Goal: Communication & Community: Answer question/provide support

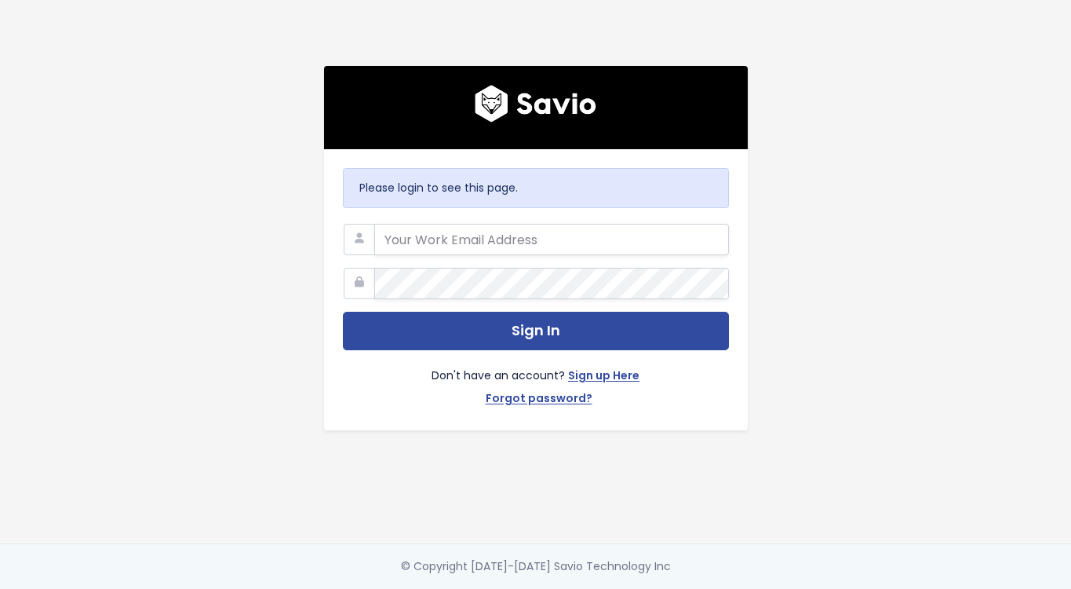
click at [713, 588] on com-1password-button at bounding box center [535, 589] width 1071 height 0
type input "johalys@betterworld.org"
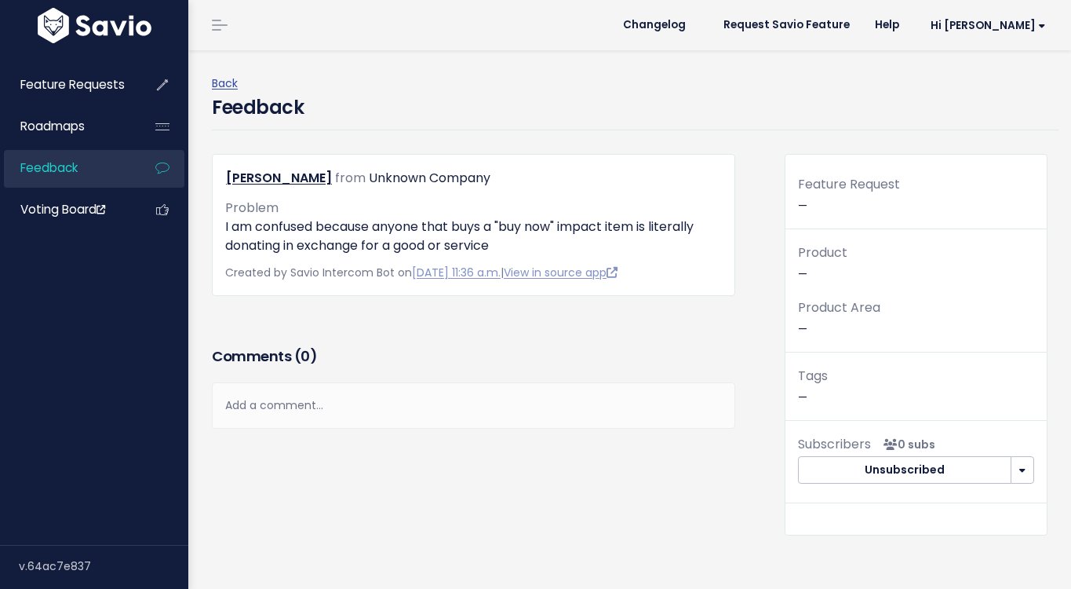
click at [349, 394] on div "Add a comment..." at bounding box center [474, 405] width 524 height 46
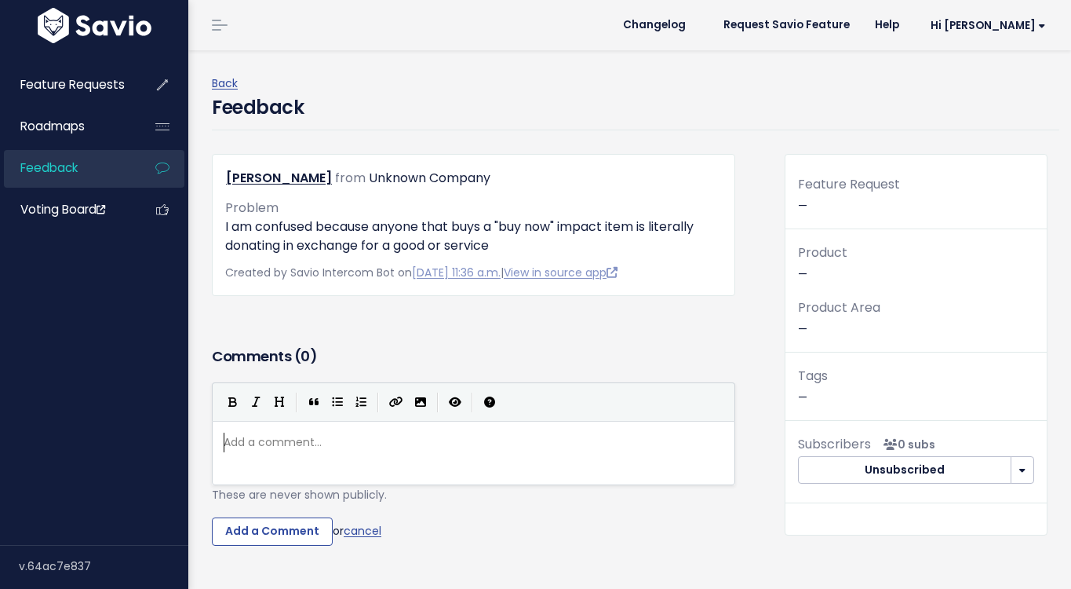
click at [349, 423] on div "Add a comment... ​" at bounding box center [474, 453] width 524 height 64
click at [383, 446] on pre "​" at bounding box center [474, 443] width 506 height 20
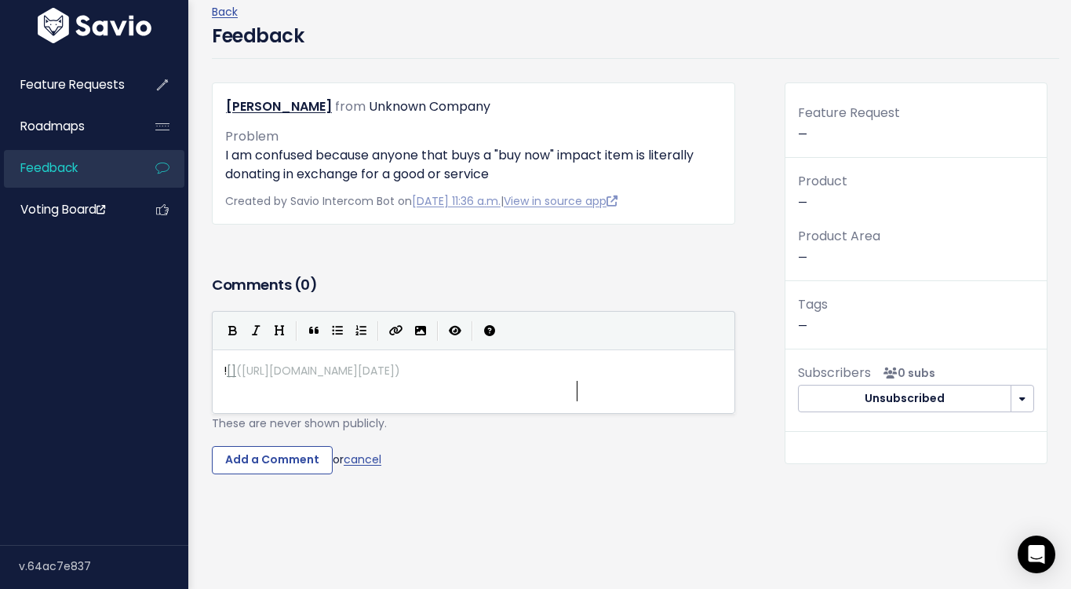
scroll to position [101, 0]
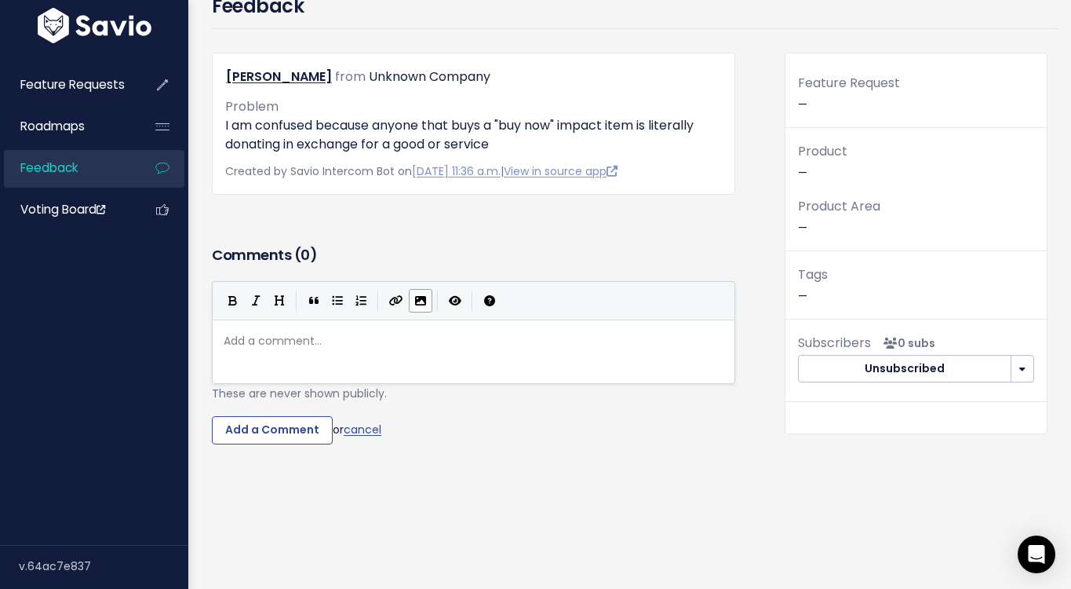
click at [415, 305] on icon "Import an image" at bounding box center [420, 300] width 11 height 11
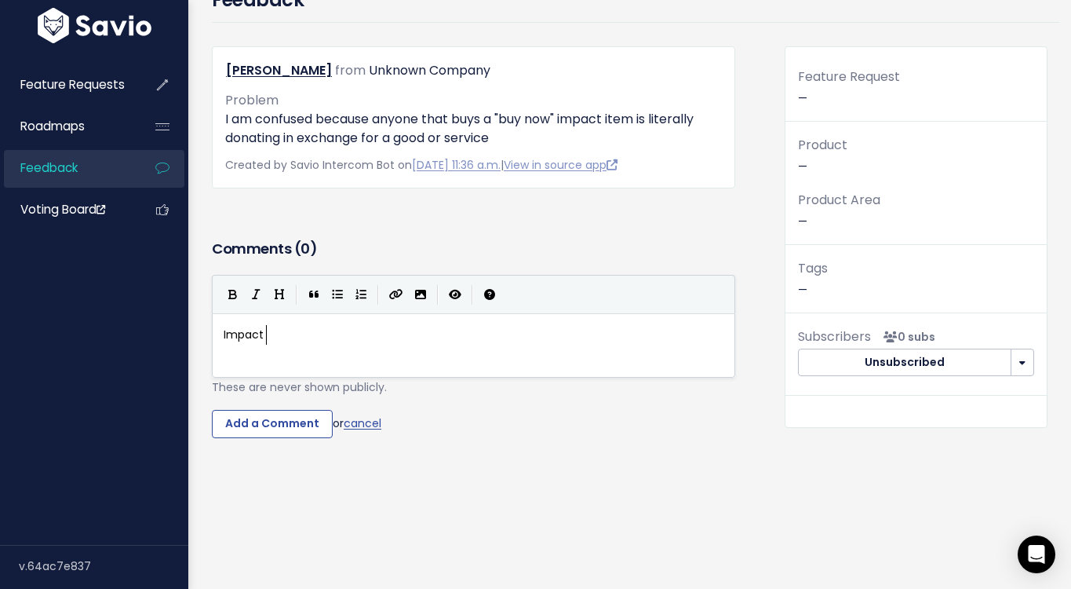
type textarea "Impact i"
type textarea "giving receipt show ""
paste textarea """
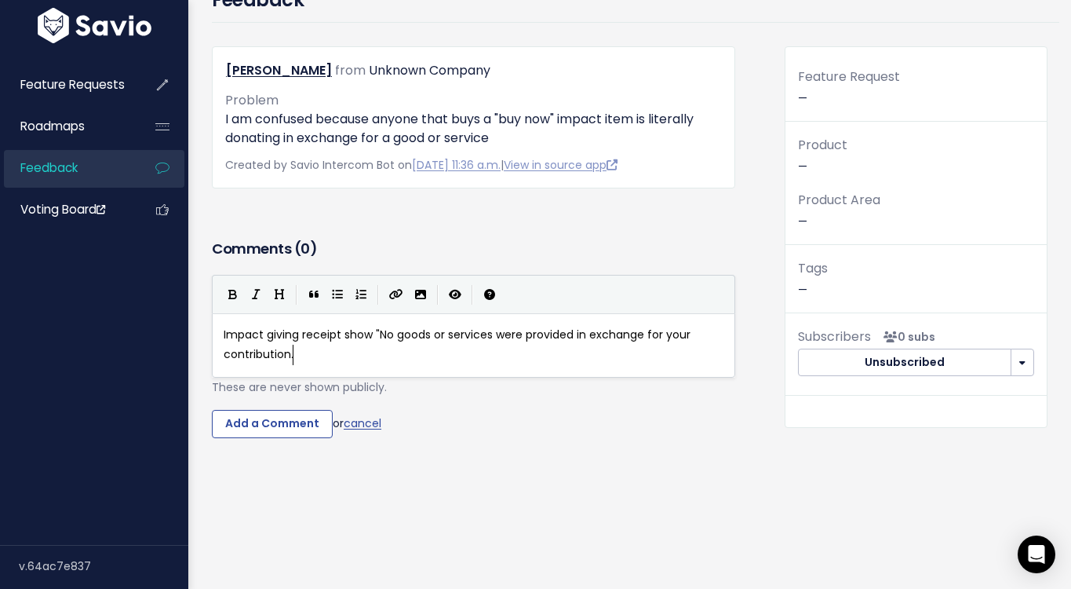
scroll to position [5, 3]
type textarea """
click at [417, 298] on icon "Import an image" at bounding box center [420, 294] width 11 height 11
click at [282, 426] on input "Add a Comment" at bounding box center [272, 424] width 121 height 28
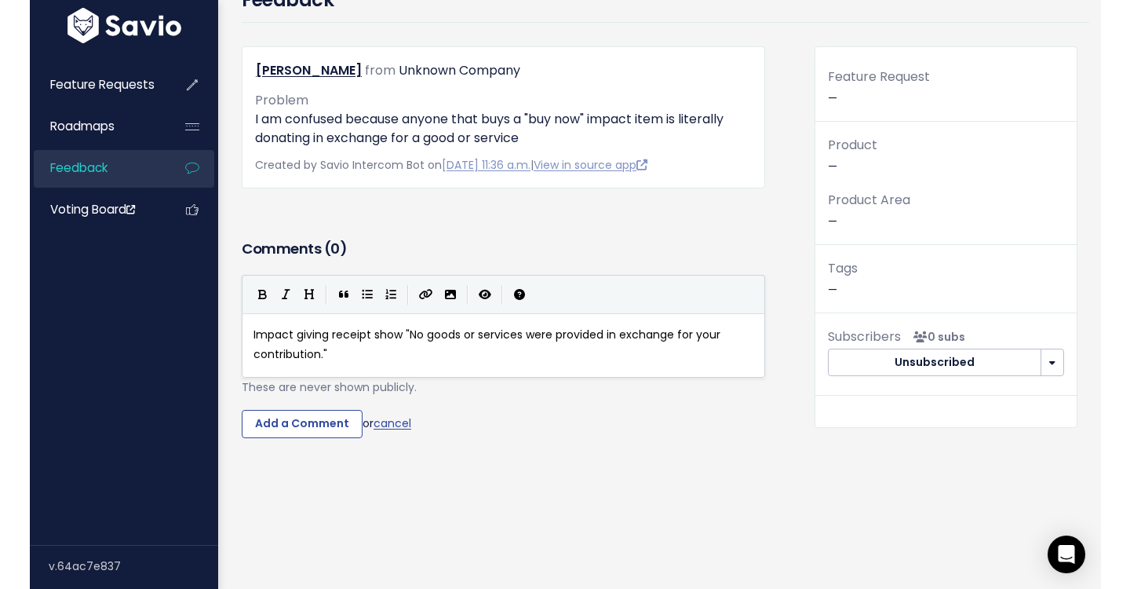
scroll to position [102, 0]
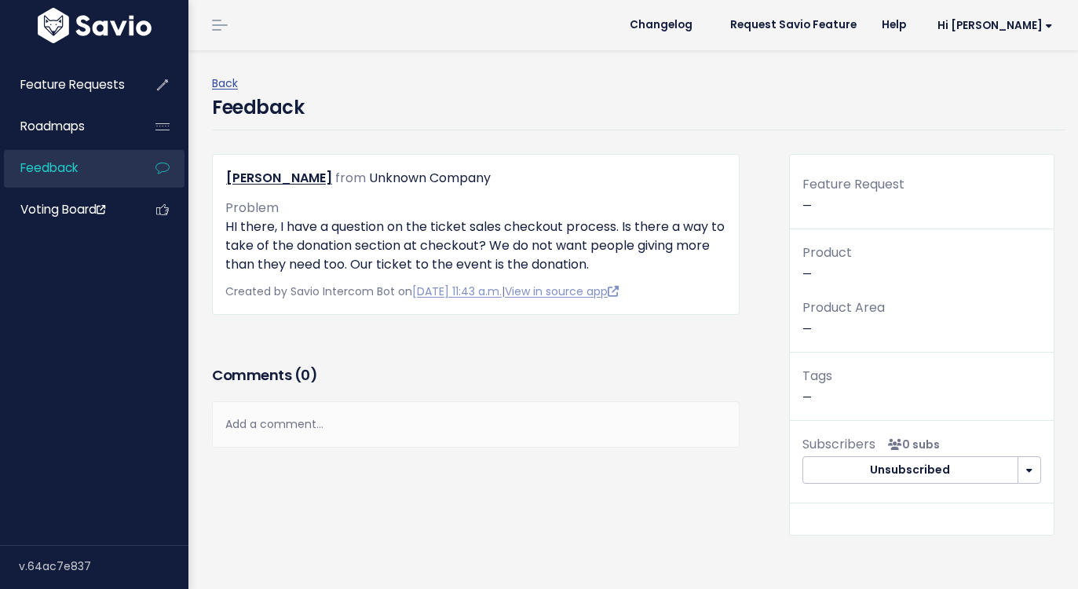
click at [425, 235] on p "HI there, I have a question on the ticket sales checkout process. Is there a wa…" at bounding box center [475, 245] width 501 height 57
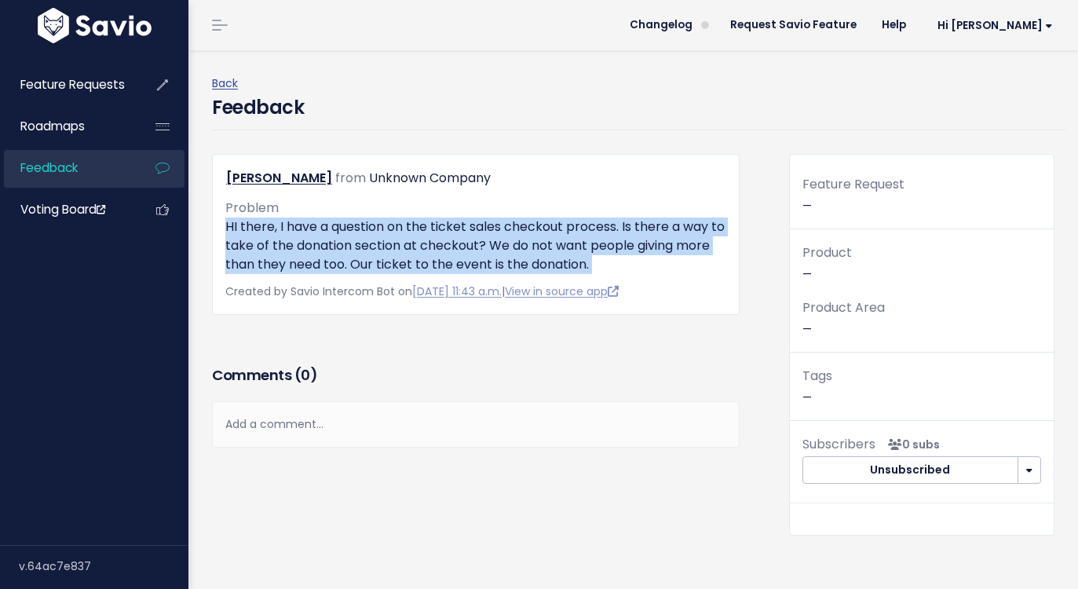
click at [425, 235] on p "HI there, I have a question on the ticket sales checkout process. Is there a wa…" at bounding box center [475, 245] width 501 height 57
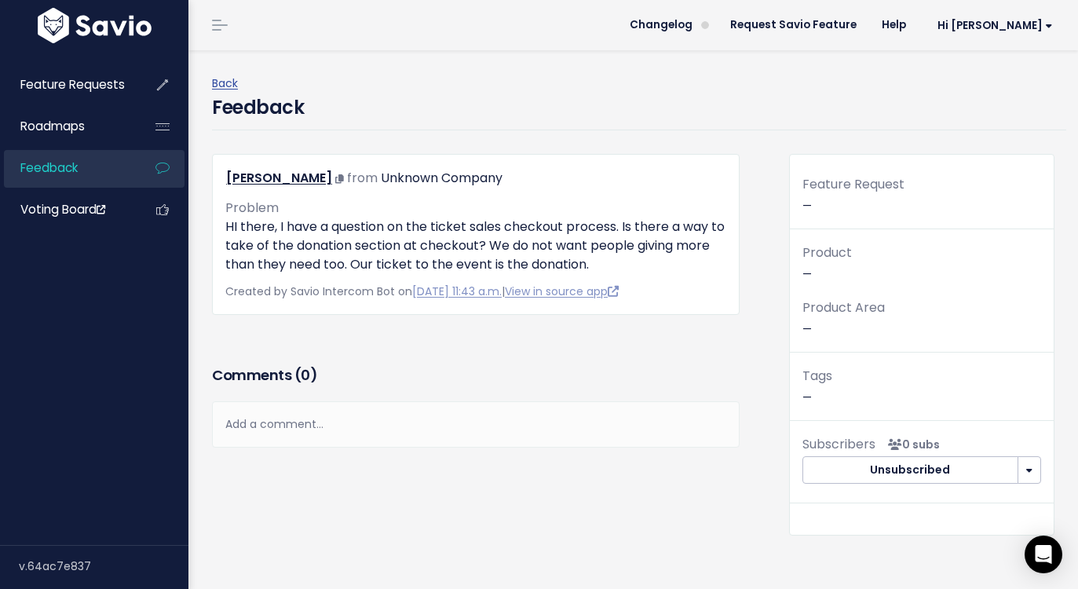
click at [366, 176] on div "[PERSON_NAME] from Unknown Company" at bounding box center [364, 178] width 276 height 23
click at [366, 430] on div "Add a comment..." at bounding box center [475, 424] width 527 height 46
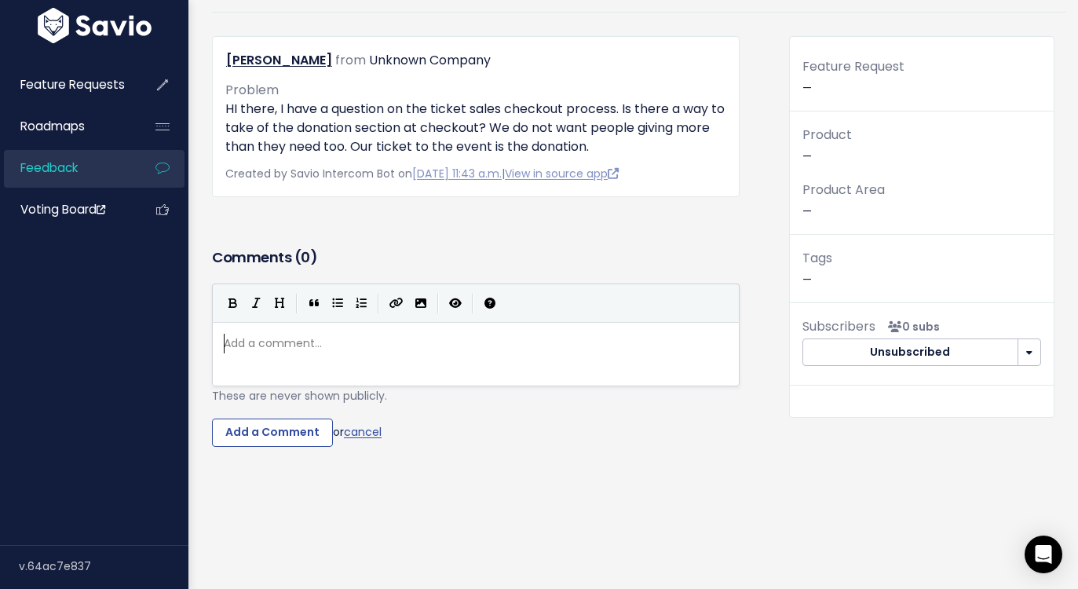
scroll to position [126, 0]
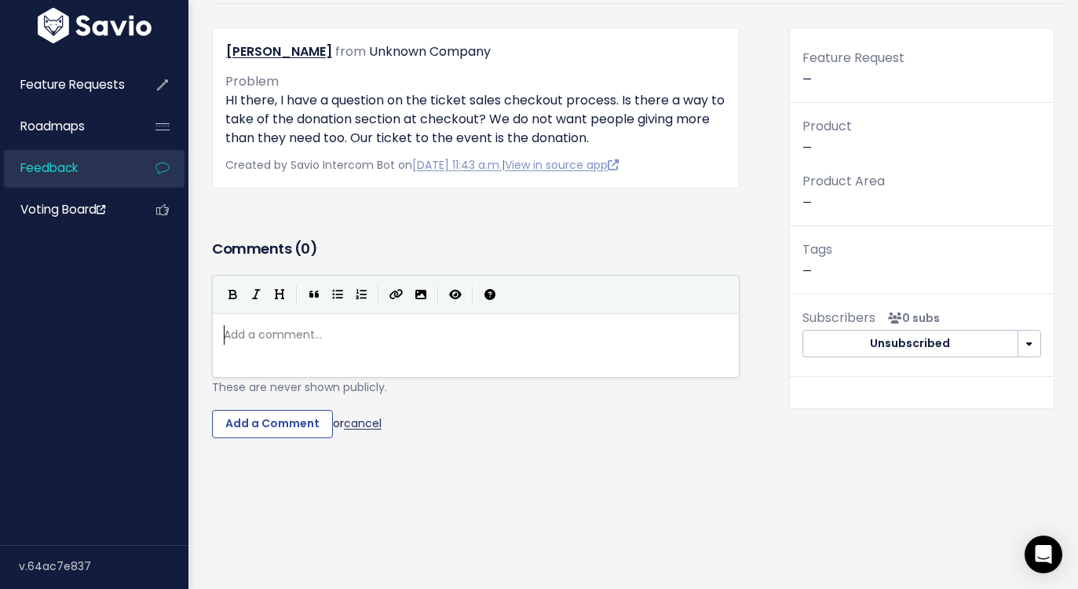
click at [370, 429] on link "cancel" at bounding box center [363, 423] width 38 height 16
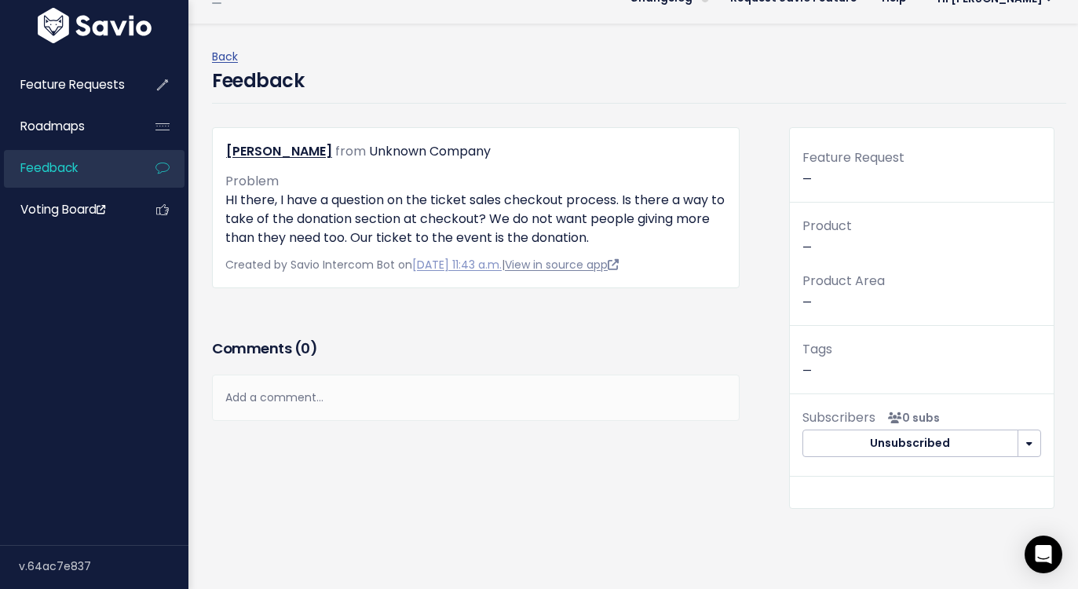
click at [592, 265] on link "View in source app" at bounding box center [562, 265] width 114 height 16
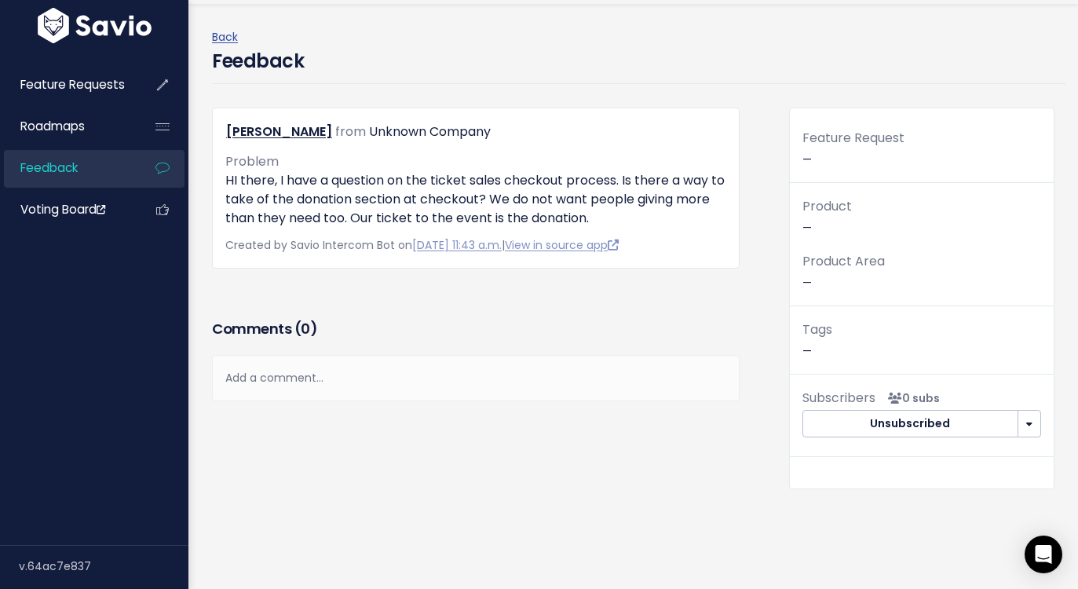
click at [453, 385] on div "Add a comment..." at bounding box center [475, 378] width 527 height 46
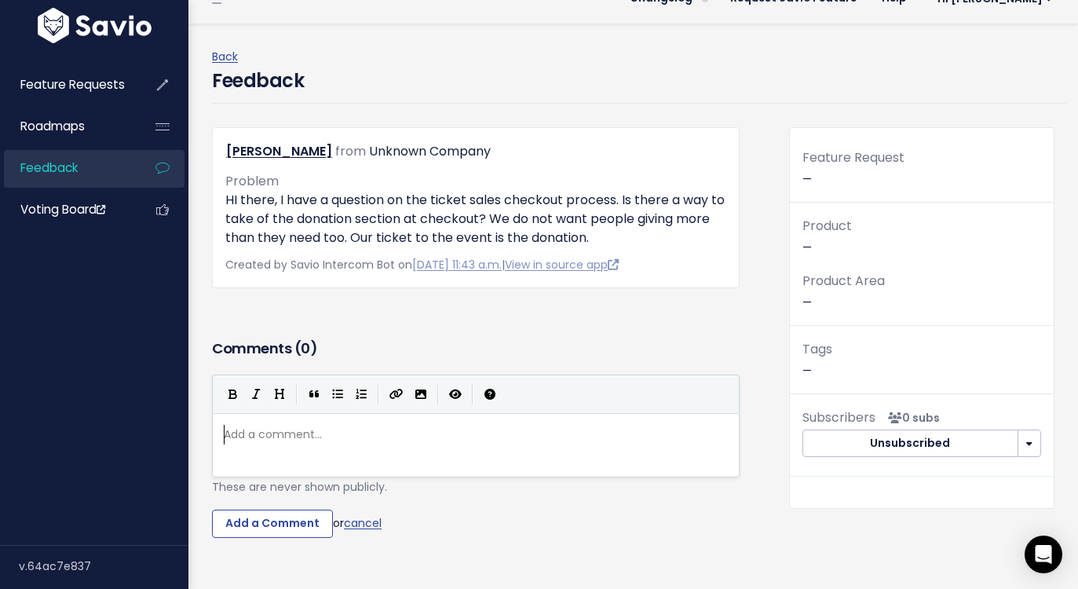
scroll to position [46, 0]
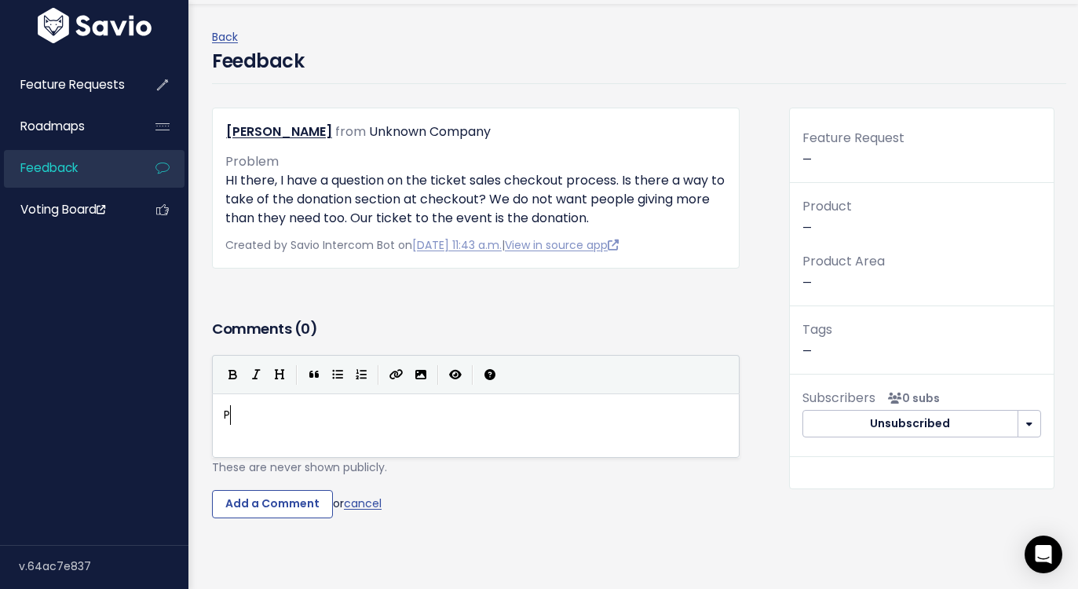
type textarea "Pler"
type textarea "ease disrera"
type textarea "g"
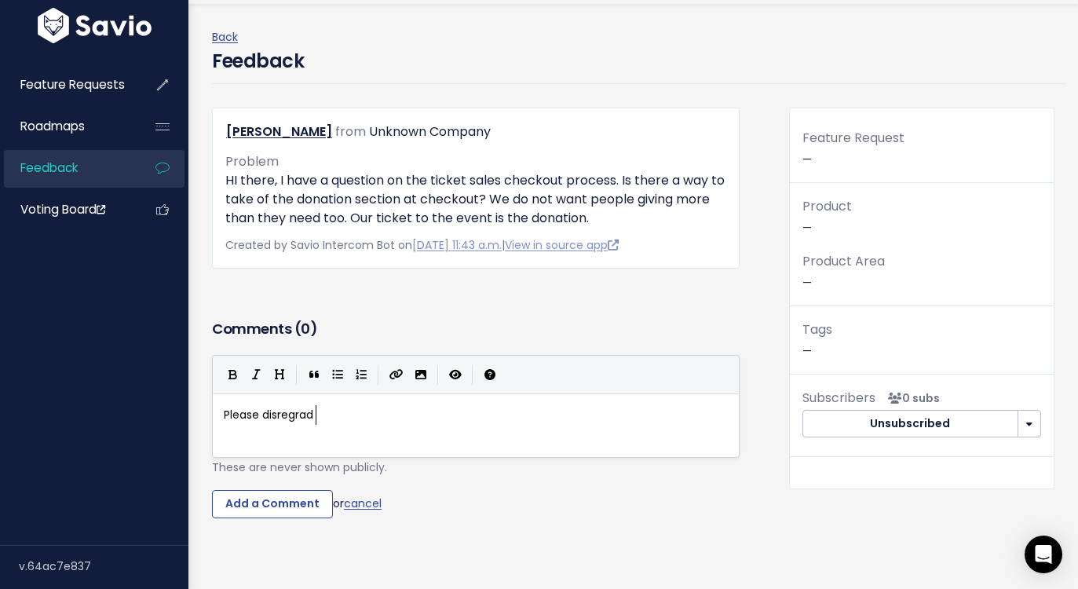
type textarea "regrad"
type textarea "- thought th"
type textarea "s"
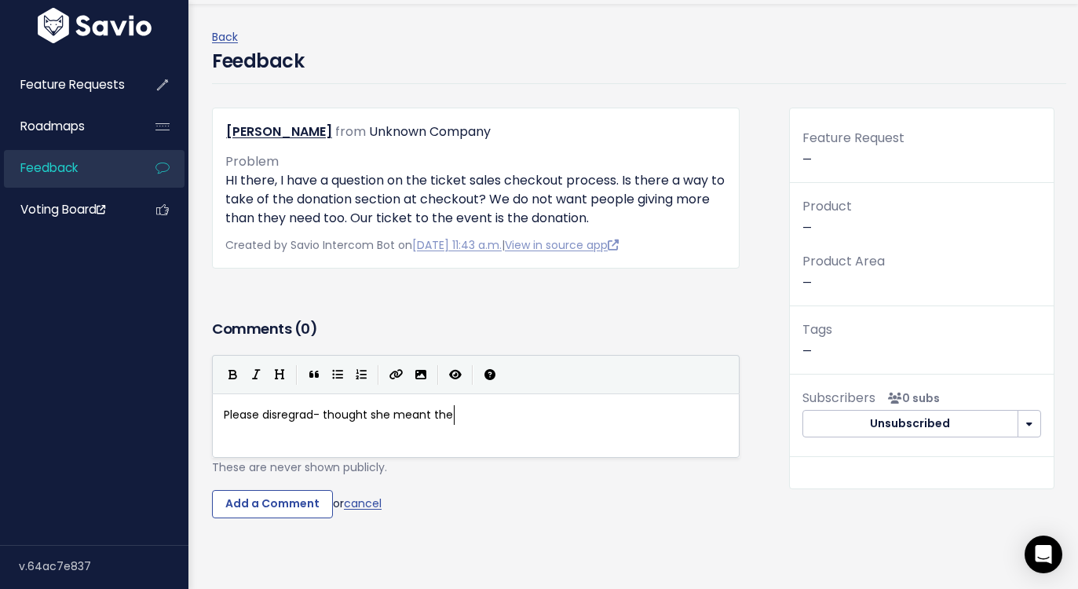
type textarea "she meant the do"
type textarea "new donation"
click at [504, 416] on span "Please disregrad- thought she meant the new donation" at bounding box center [378, 415] width 308 height 16
type textarea "donation"
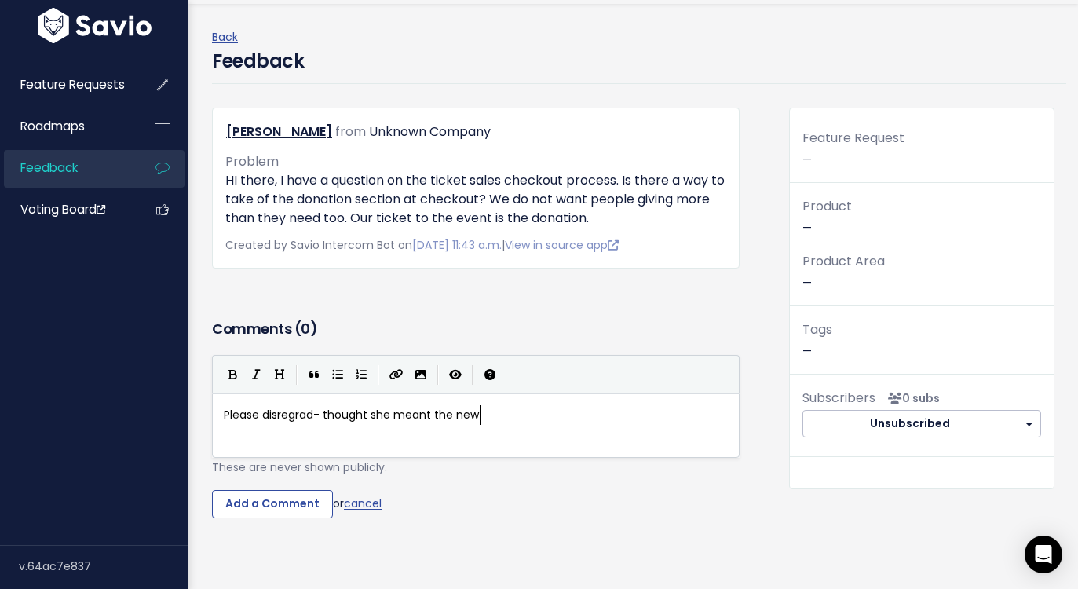
scroll to position [5, 3]
paste textarea """
type textarea """ button at the bottm"
type textarea "o"
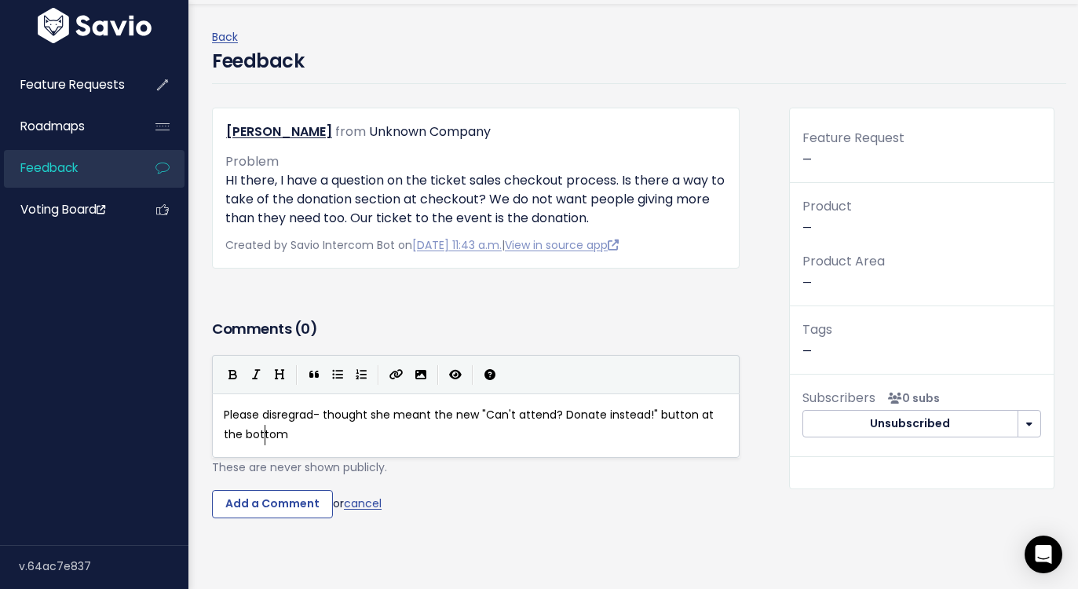
type textarea "[PERSON_NAME]"
click at [345, 440] on pre "Please disregrad- thought she meant the new "Can't attend? Donate instead!" but…" at bounding box center [476, 424] width 510 height 39
type textarea "asdgdg a"
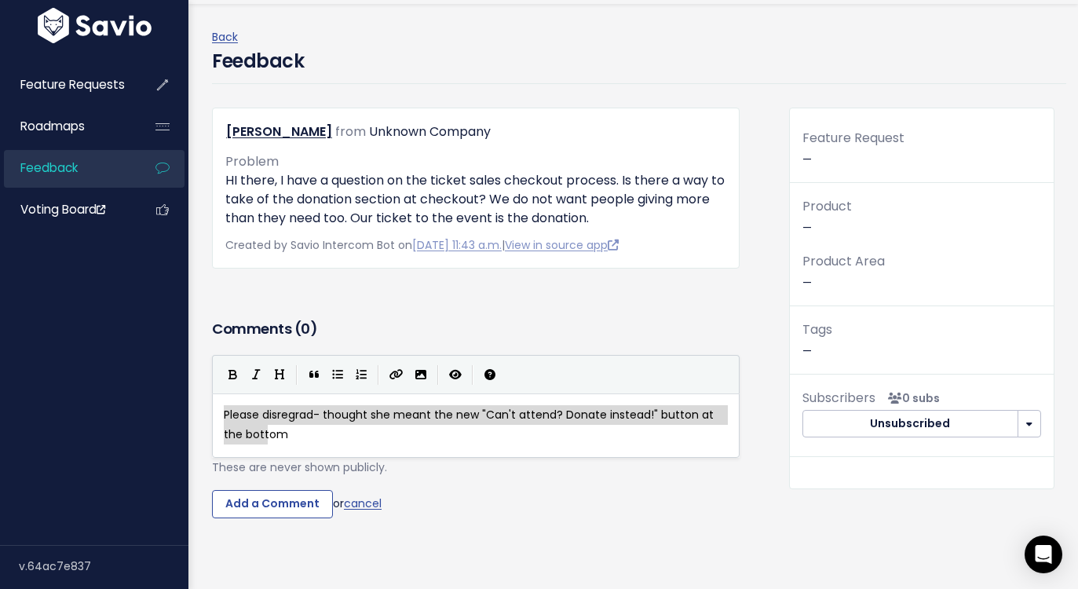
drag, startPoint x: 304, startPoint y: 429, endPoint x: 220, endPoint y: 410, distance: 86.3
type textarea "Please disregrad- thought she meant the new "Can't attend? Donate instead!" but…"
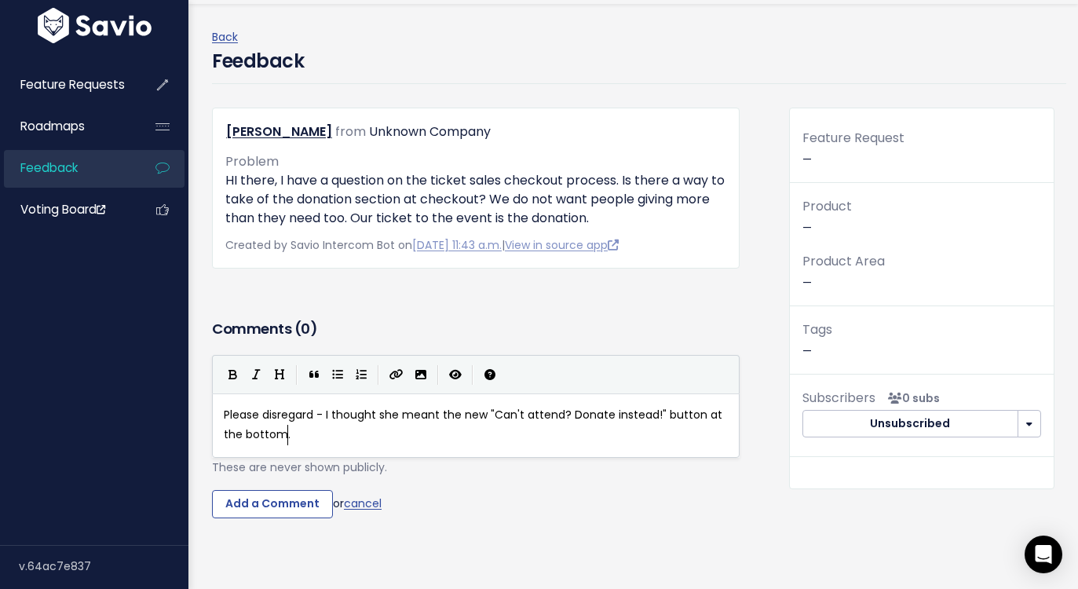
scroll to position [5, 2]
type textarea "."
click at [269, 506] on input "Add a Comment" at bounding box center [272, 504] width 121 height 28
